Goal: Transaction & Acquisition: Purchase product/service

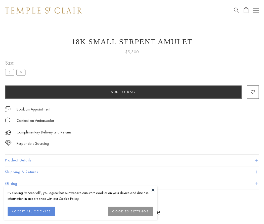
scroll to position [20, 0]
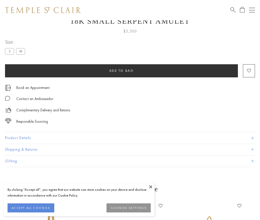
click at [122, 70] on span "Add to bag" at bounding box center [121, 70] width 25 height 4
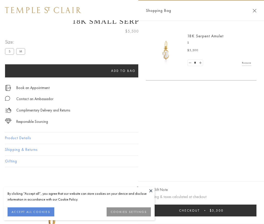
click at [205, 210] on button "Checkout $5,500" at bounding box center [201, 210] width 111 height 12
